Goal: Use online tool/utility: Utilize a website feature to perform a specific function

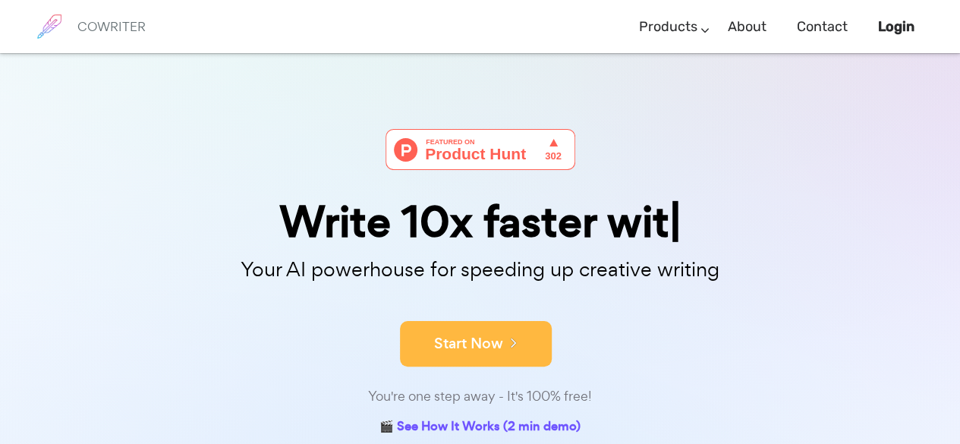
click at [471, 329] on button "Start Now" at bounding box center [476, 344] width 152 height 46
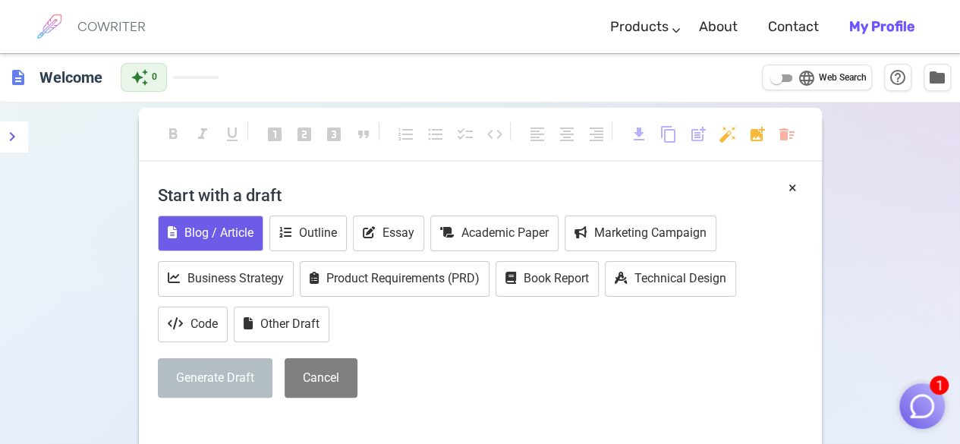
click at [230, 228] on button "Blog / Article" at bounding box center [210, 233] width 105 height 36
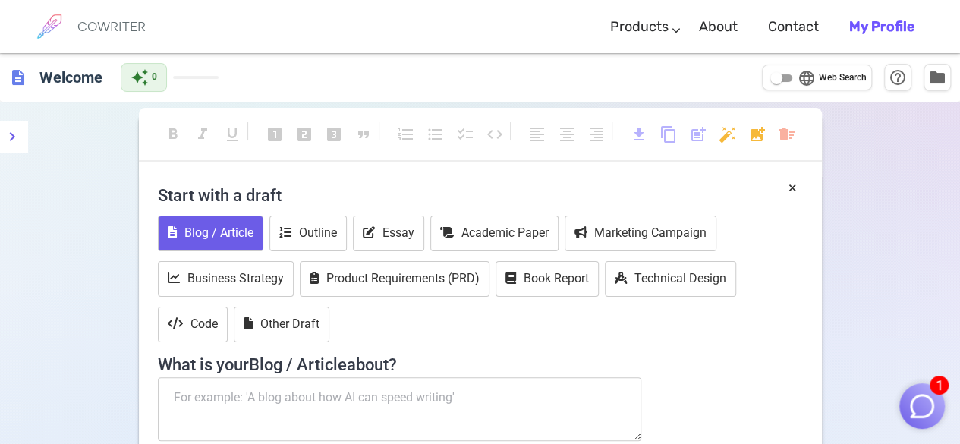
click at [260, 394] on textarea at bounding box center [400, 409] width 484 height 64
paste textarea "hân tích hoạt động thương mại điện tử của Shopee Mall đối với sản phẩm chính hã…"
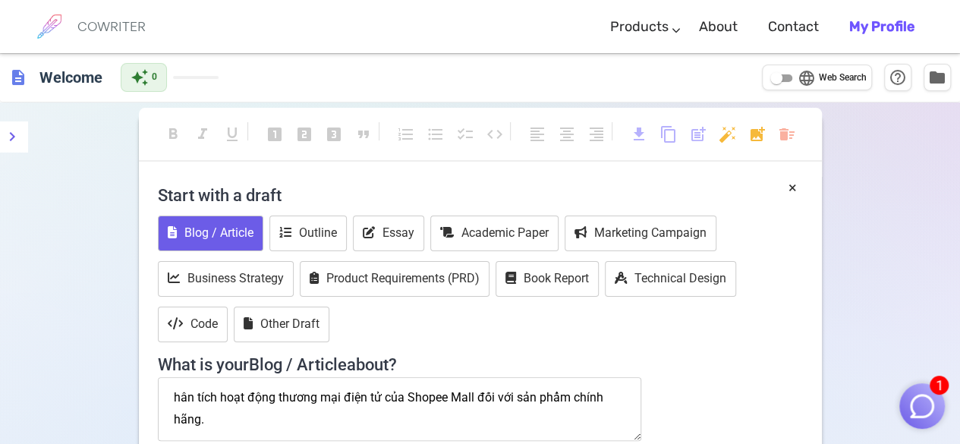
click at [173, 388] on textarea "hân tích hoạt động thương mại điện tử của Shopee Mall đối với sản phẩm chính hã…" at bounding box center [400, 409] width 484 height 64
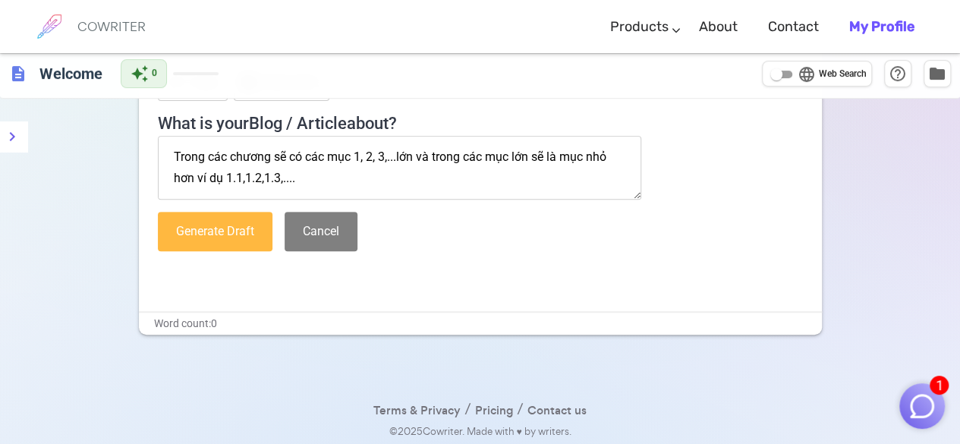
type textarea "Phân tích hoạt động thương mại điện tử của Shopee Mall đối với sản phẩm chính h…"
click at [228, 233] on button "Generate Draft" at bounding box center [215, 232] width 115 height 40
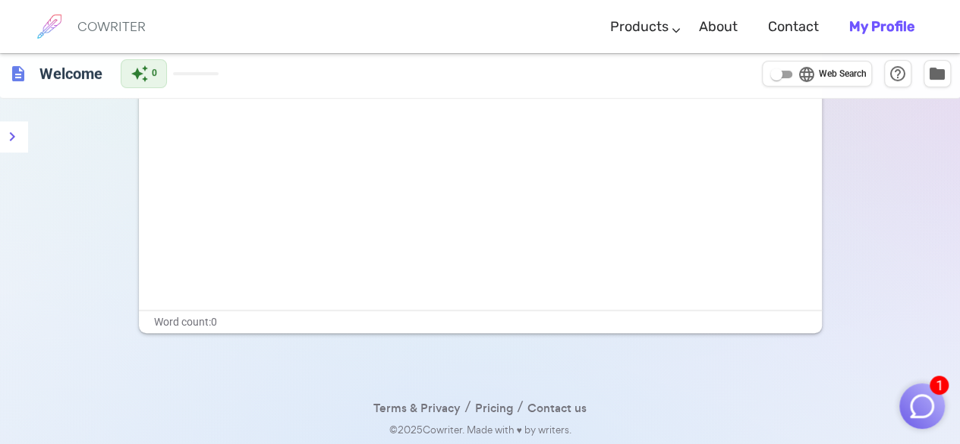
scroll to position [0, 0]
